Goal: Check status: Check status

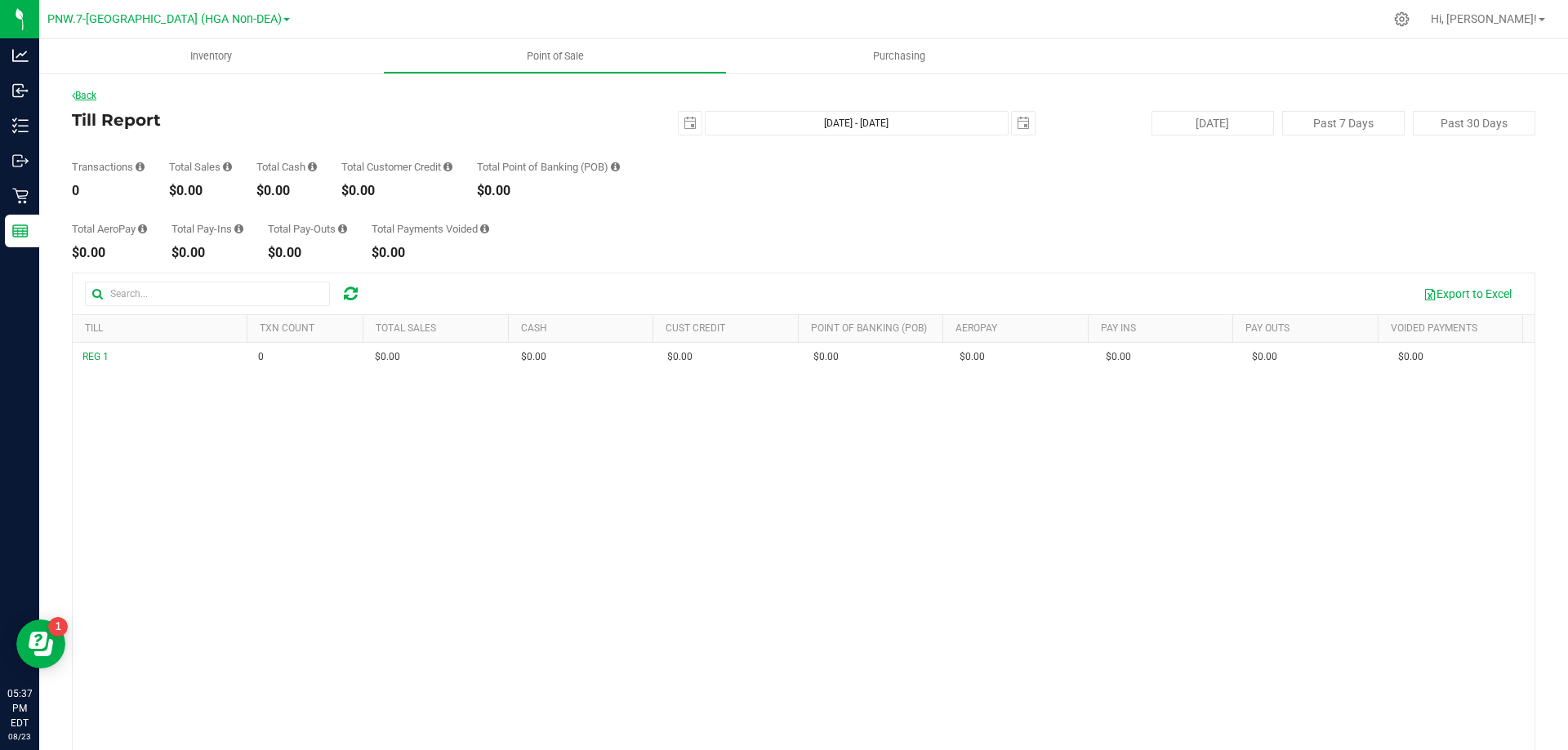
click at [91, 95] on link "Back" at bounding box center [84, 96] width 25 height 12
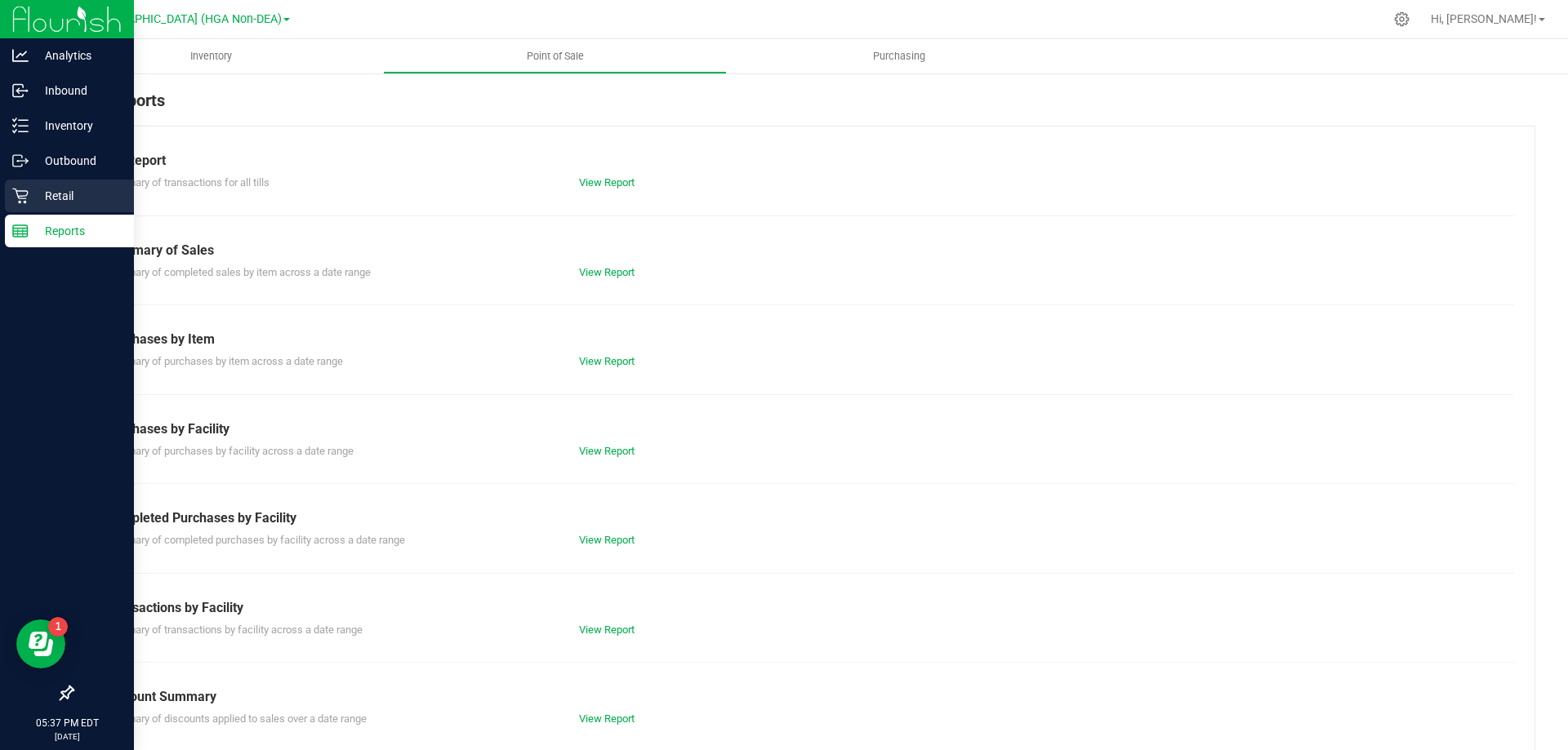
click at [21, 195] on icon at bounding box center [21, 196] width 16 height 16
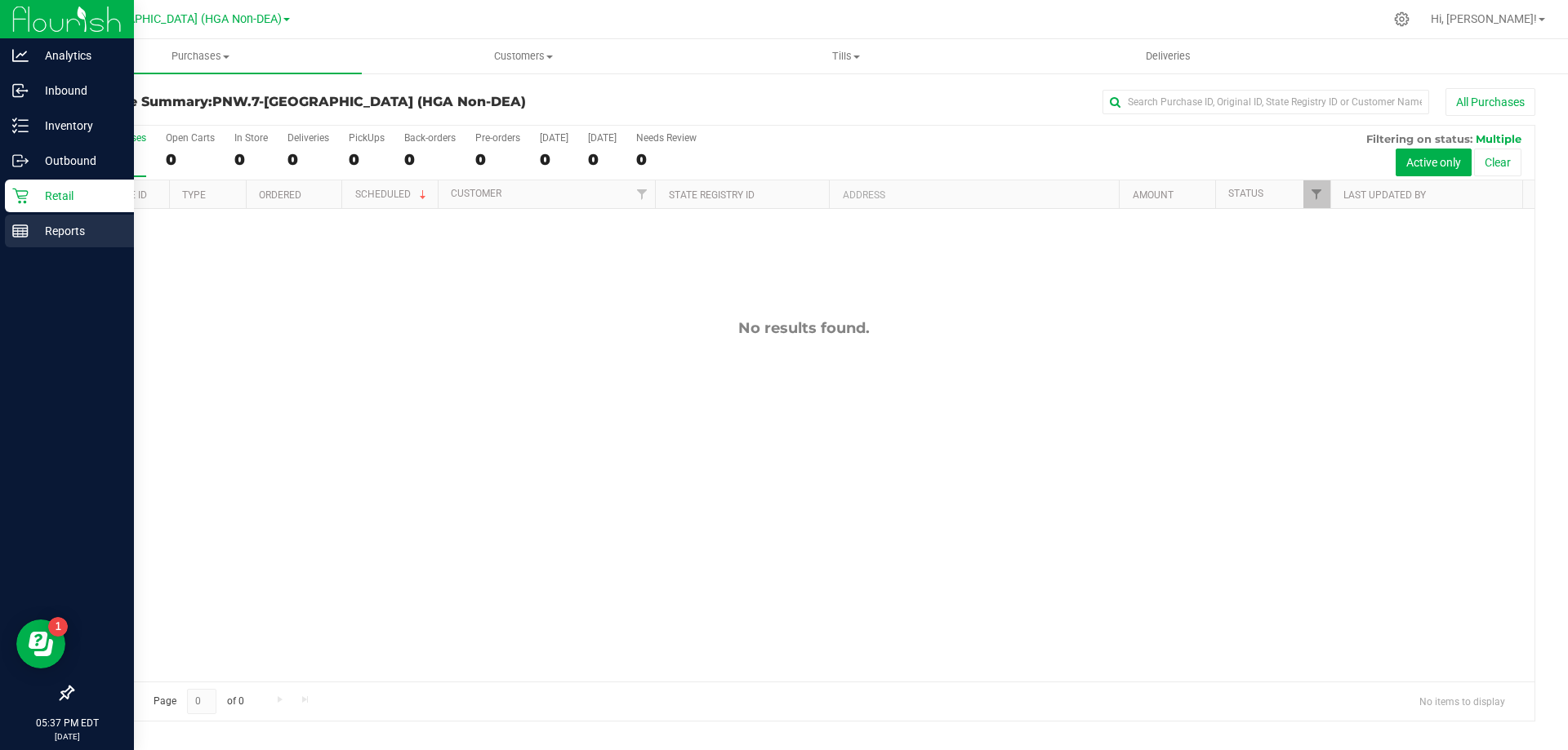
click at [5, 237] on link "Reports" at bounding box center [67, 232] width 134 height 35
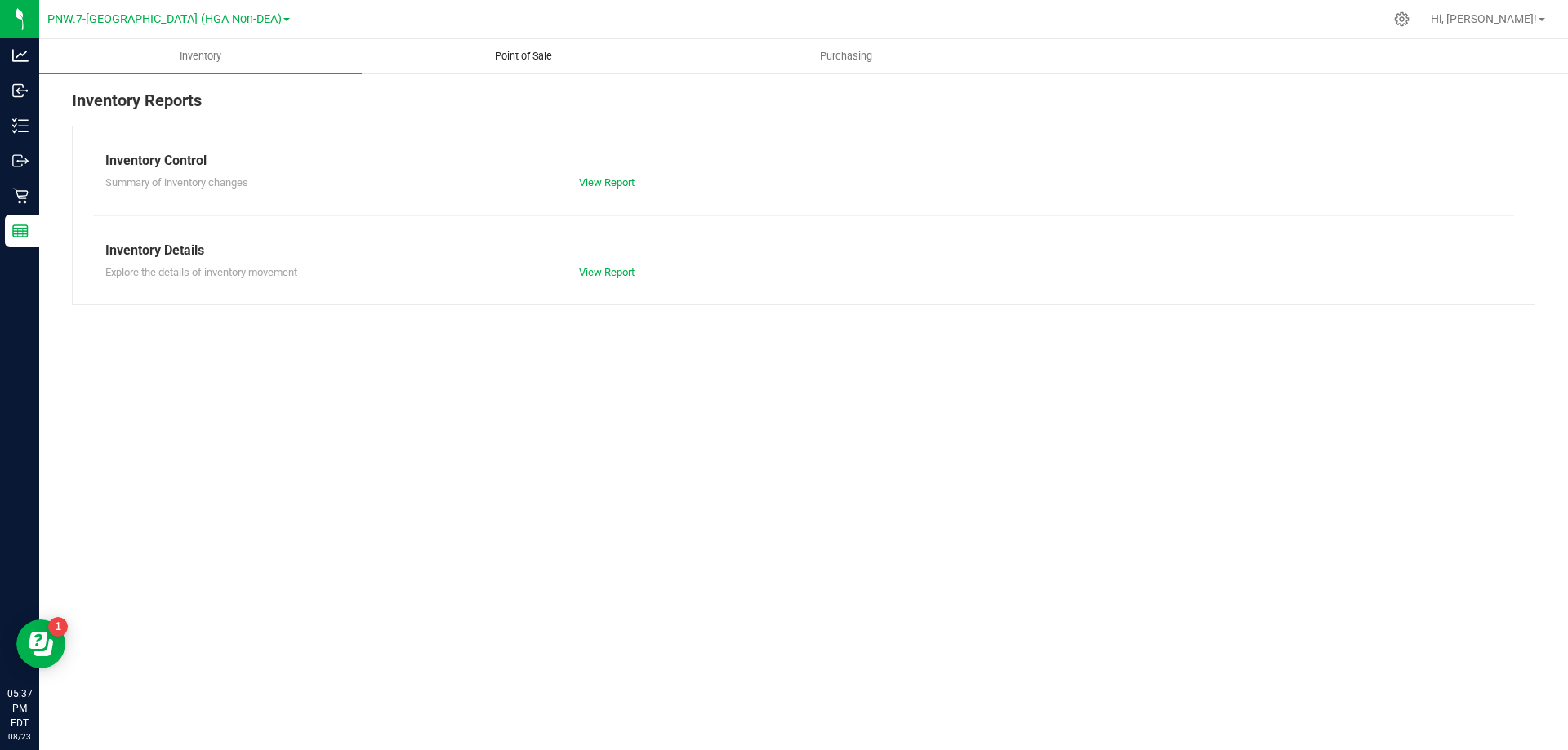
click at [497, 53] on span "Point of Sale" at bounding box center [523, 56] width 101 height 15
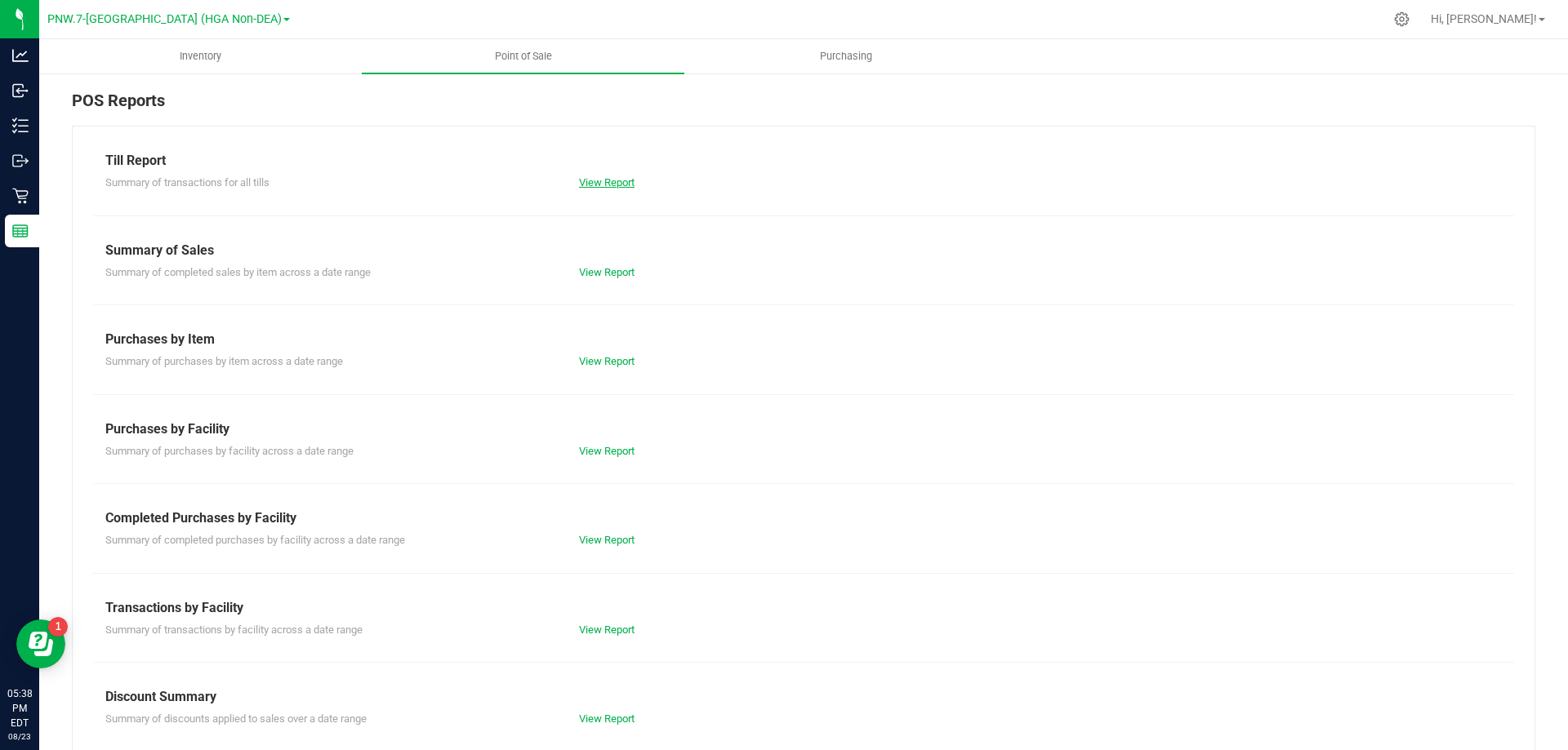
click at [624, 187] on link "View Report" at bounding box center [606, 182] width 55 height 12
